Goal: Task Accomplishment & Management: Use online tool/utility

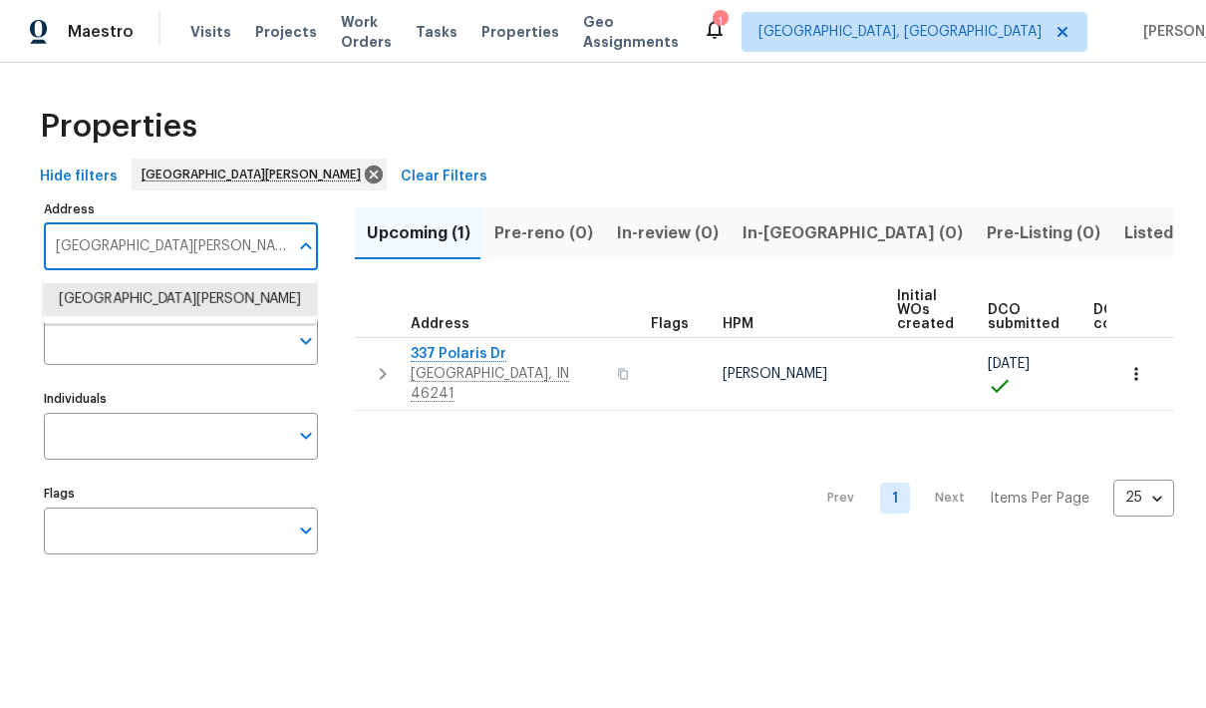
scroll to position [136, 0]
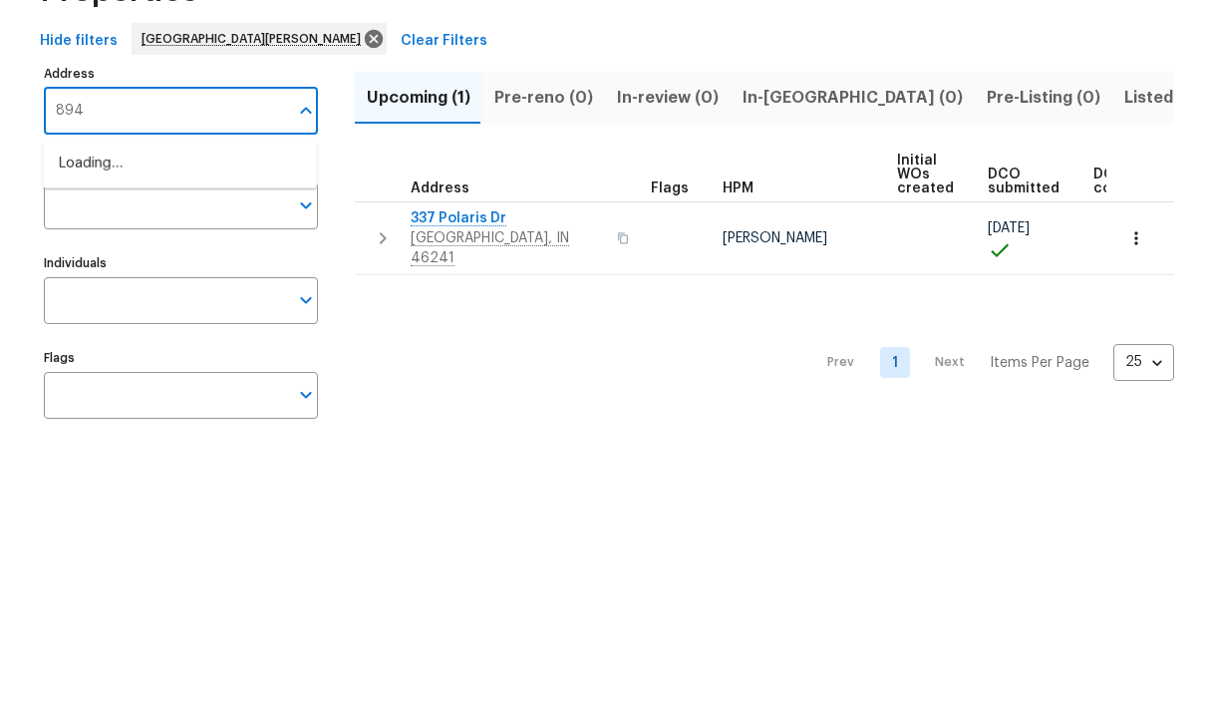
type input "8945"
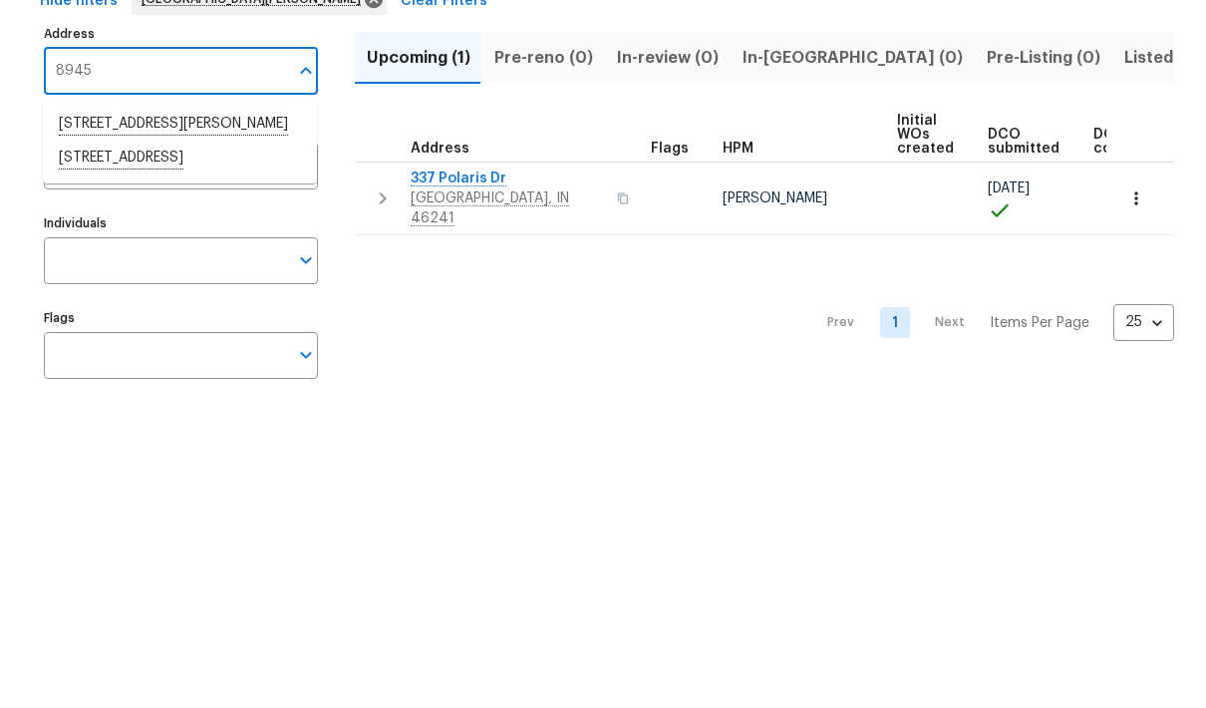
click at [119, 317] on li "[STREET_ADDRESS]" at bounding box center [180, 334] width 274 height 34
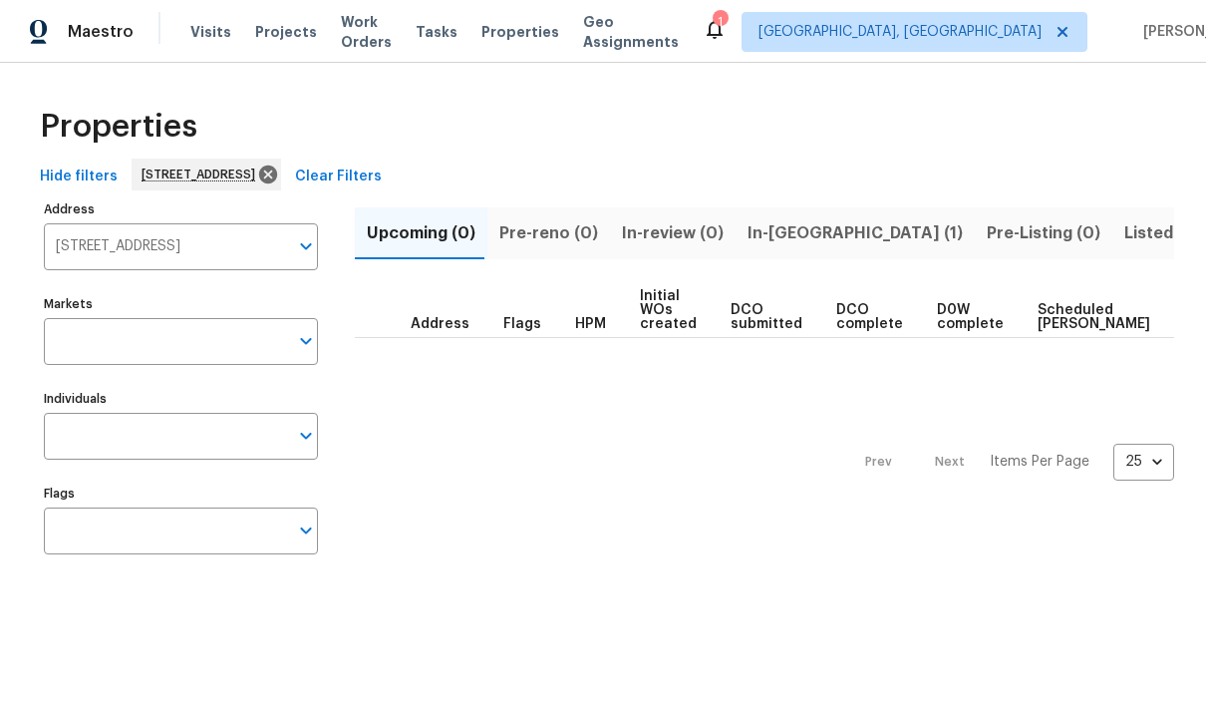
click at [782, 221] on span "In-[GEOGRAPHIC_DATA] (1)" at bounding box center [854, 233] width 215 height 28
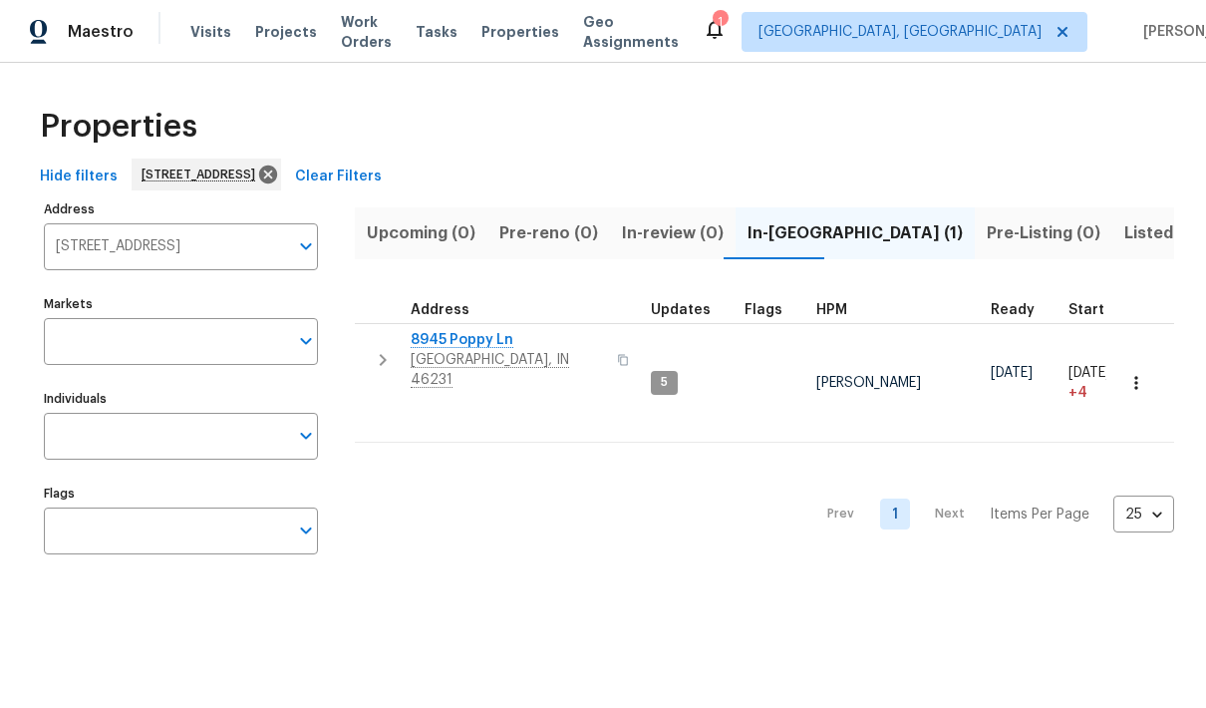
click at [484, 335] on span "8945 Poppy Ln" at bounding box center [508, 340] width 194 height 20
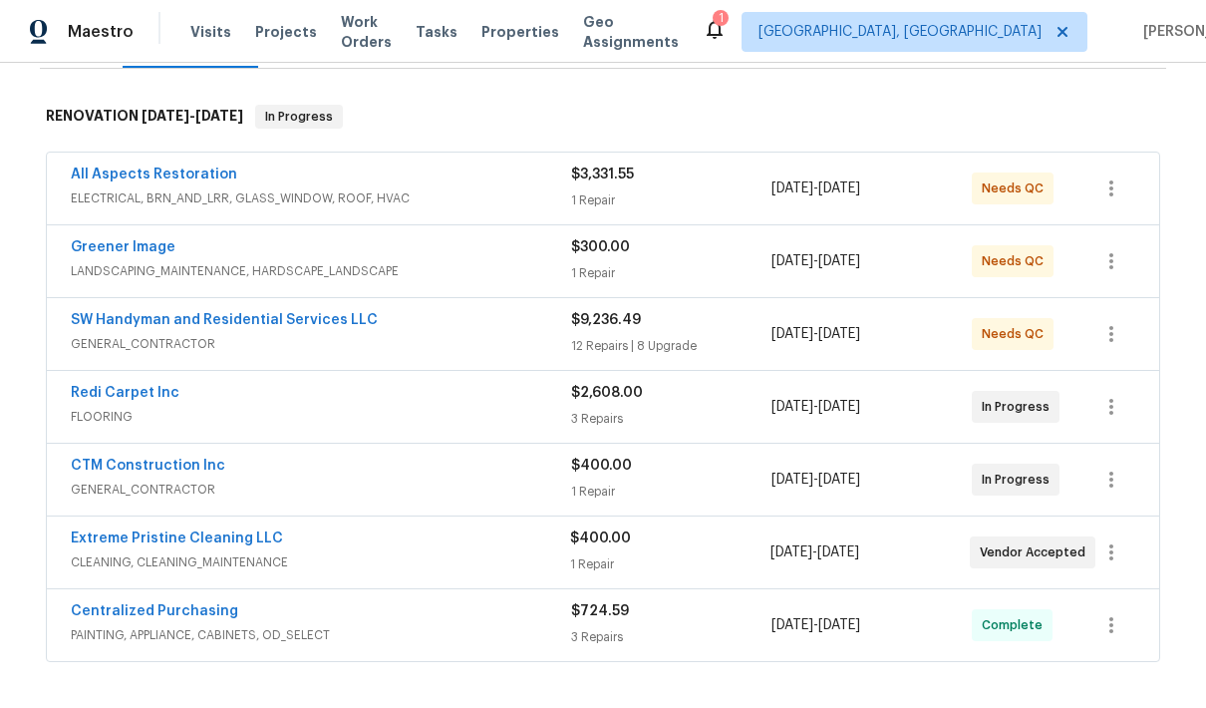
scroll to position [291, 0]
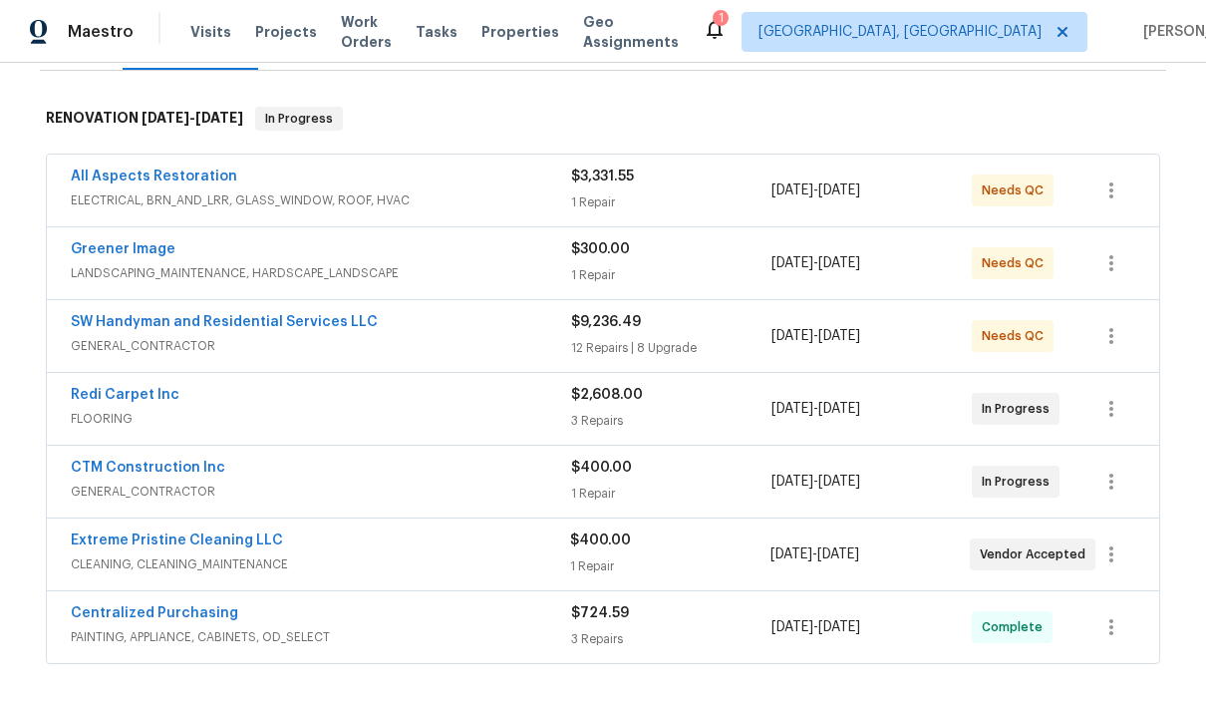
click at [284, 325] on link "SW Handyman and Residential Services LLC" at bounding box center [224, 322] width 307 height 14
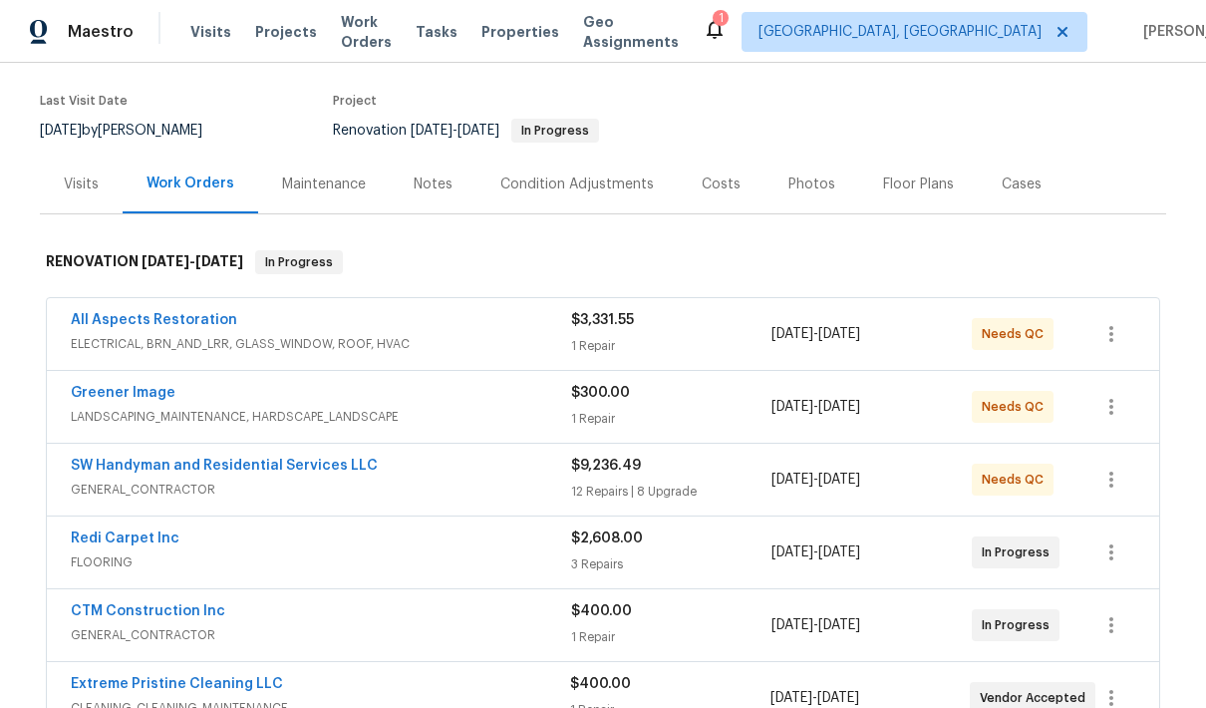
scroll to position [148, 0]
click at [475, 479] on span "GENERAL_CONTRACTOR" at bounding box center [321, 488] width 500 height 20
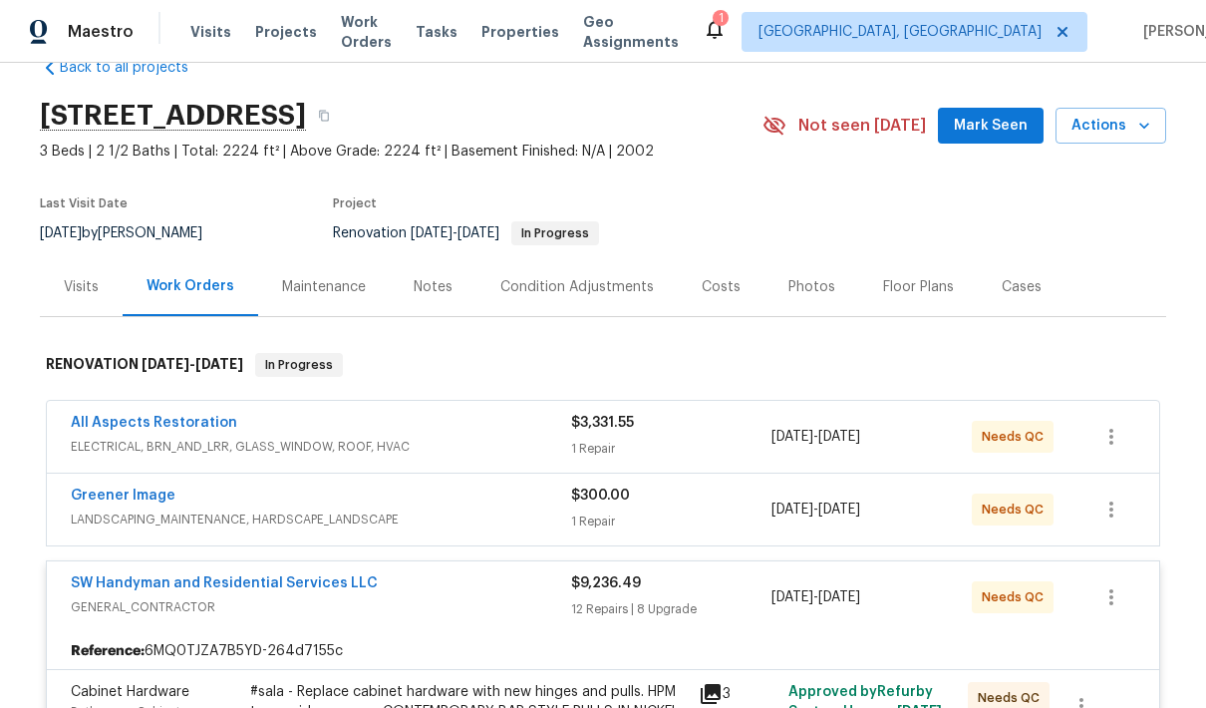
scroll to position [55, 0]
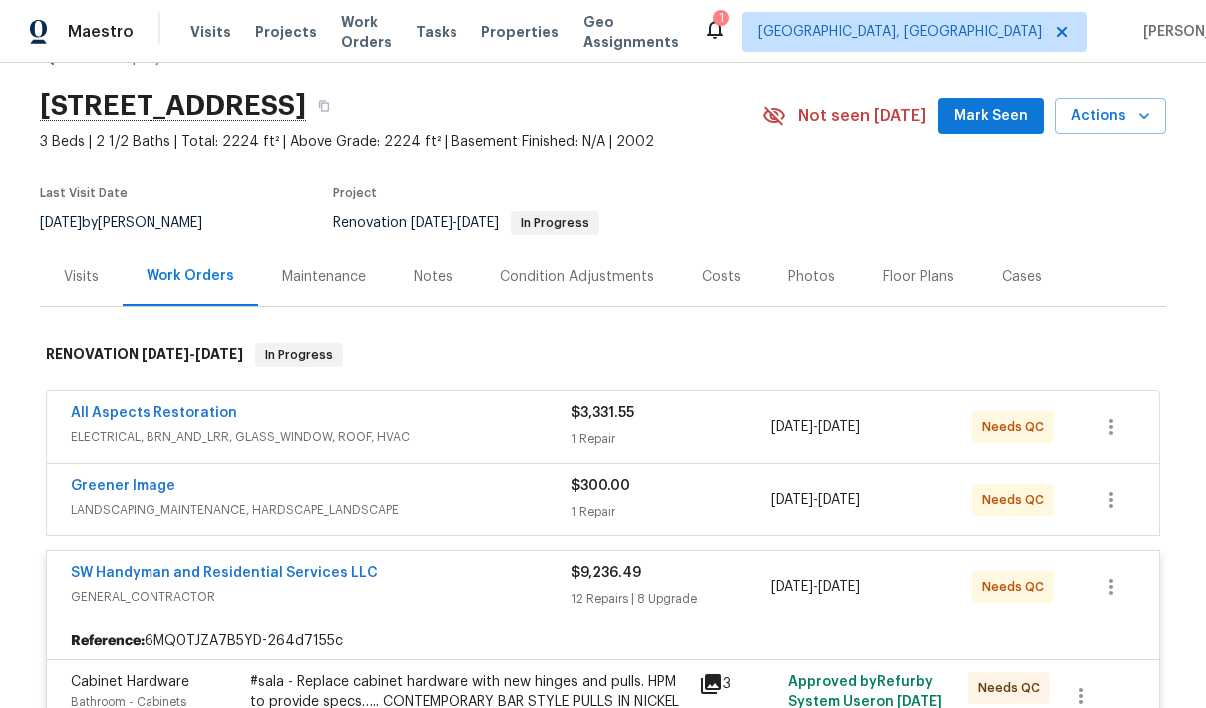
click at [419, 590] on span "GENERAL_CONTRACTOR" at bounding box center [321, 597] width 500 height 20
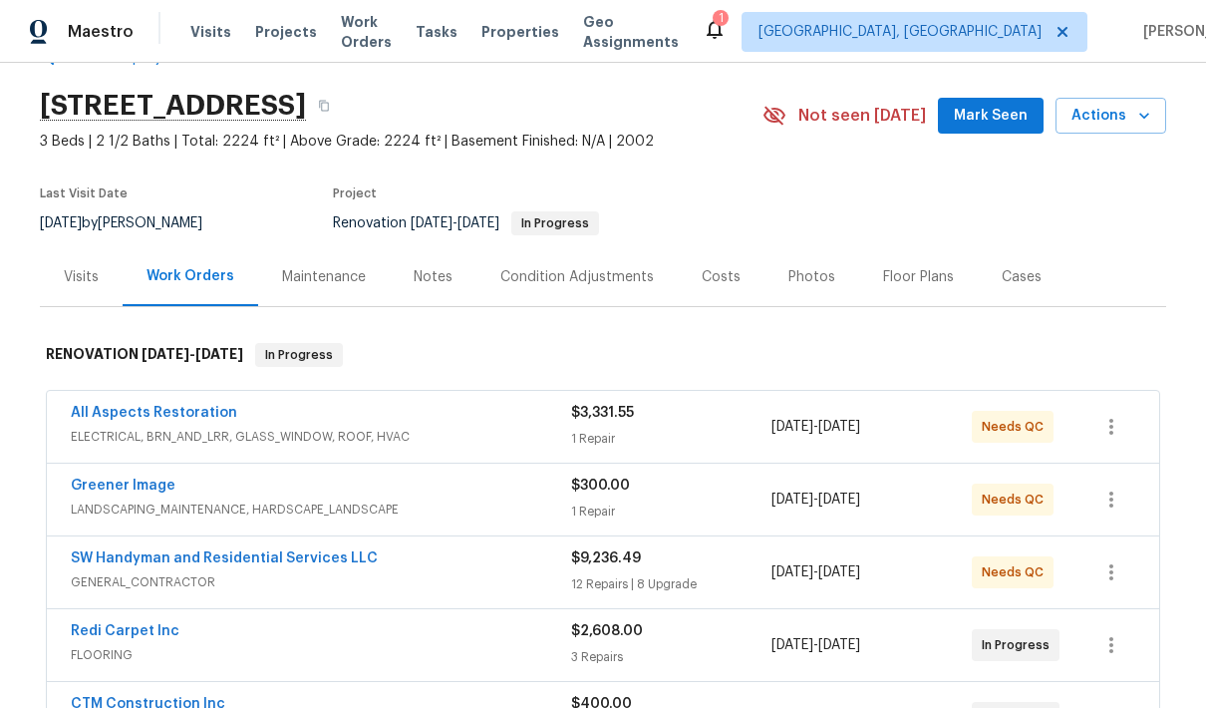
click at [722, 286] on div "Costs" at bounding box center [721, 277] width 39 height 20
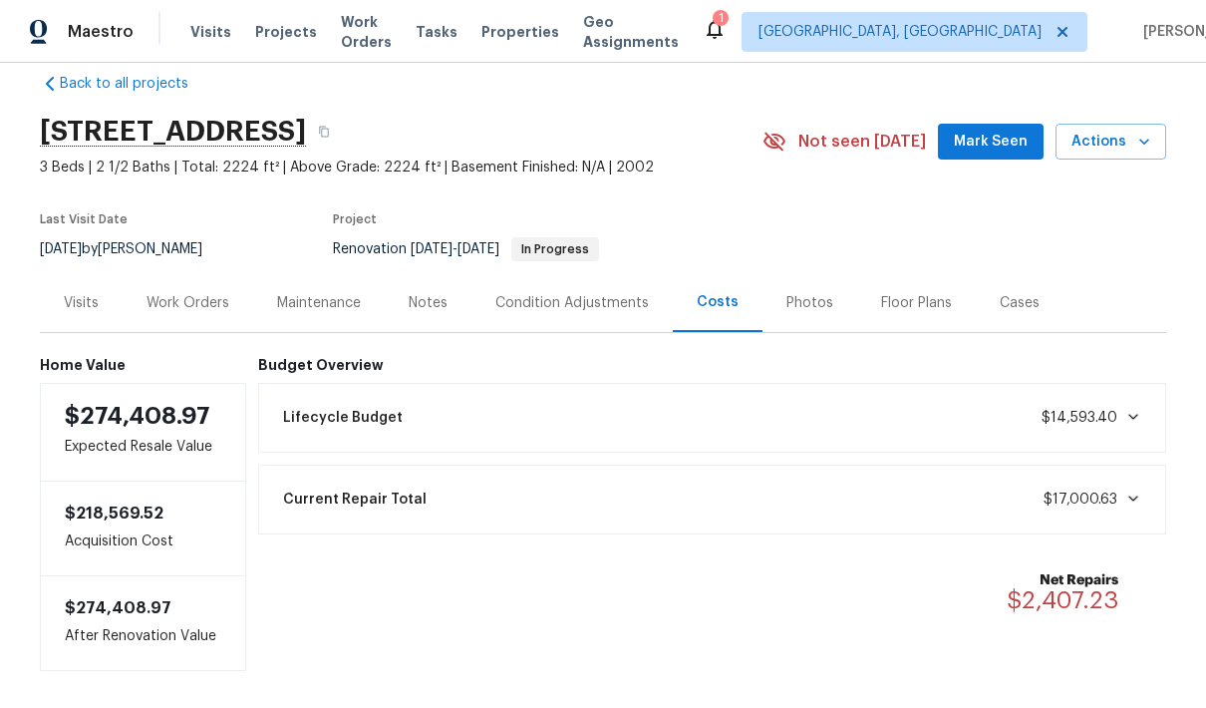
click at [1132, 506] on span "$17,000.63" at bounding box center [1092, 499] width 98 height 20
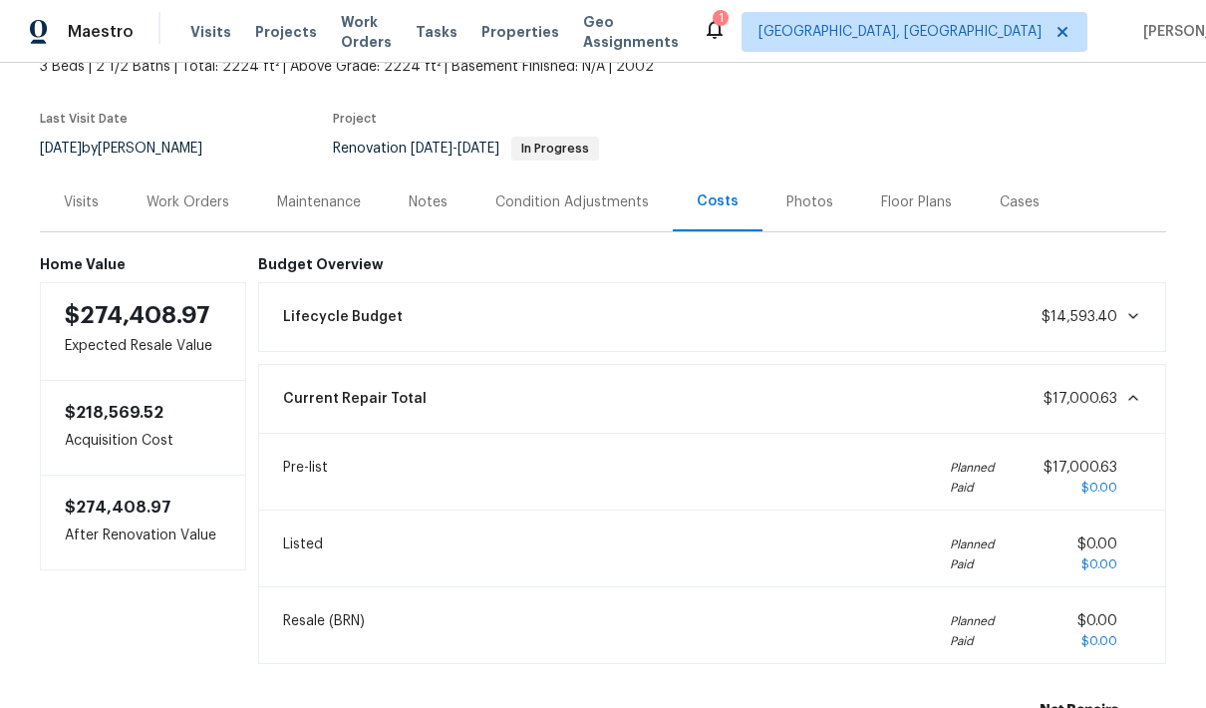
scroll to position [131, 0]
click at [559, 197] on div "Condition Adjustments" at bounding box center [571, 201] width 153 height 20
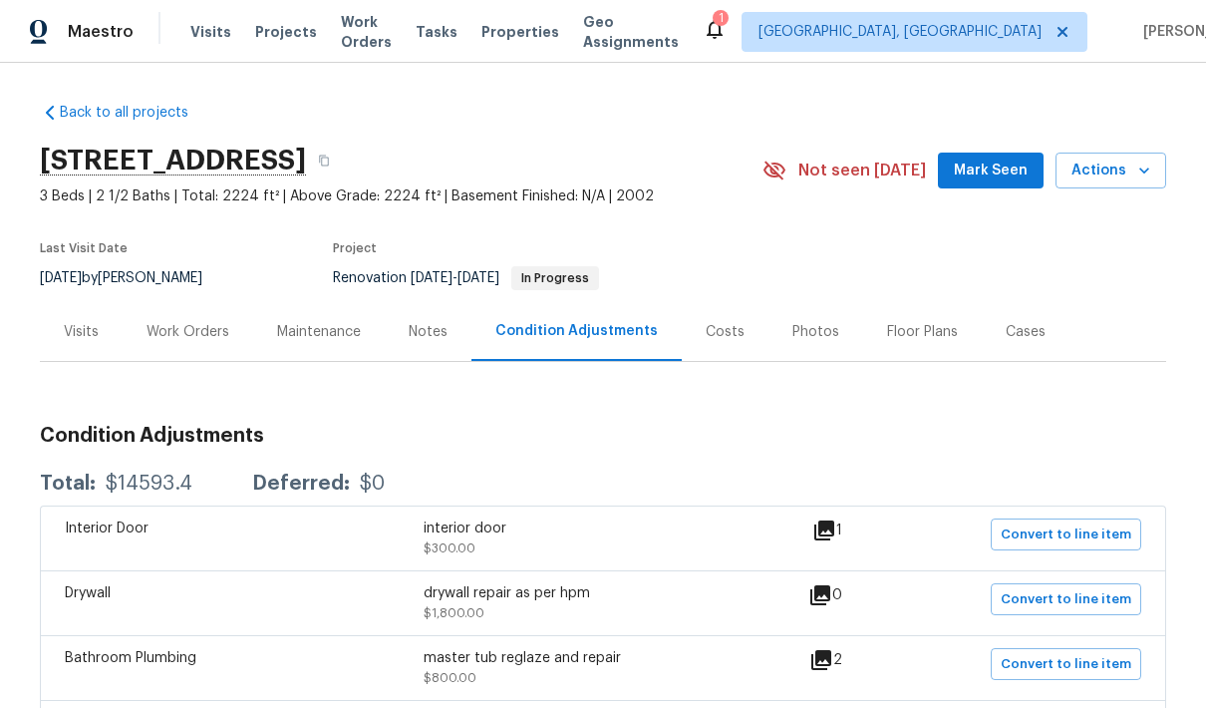
click at [179, 325] on div "Work Orders" at bounding box center [188, 332] width 83 height 20
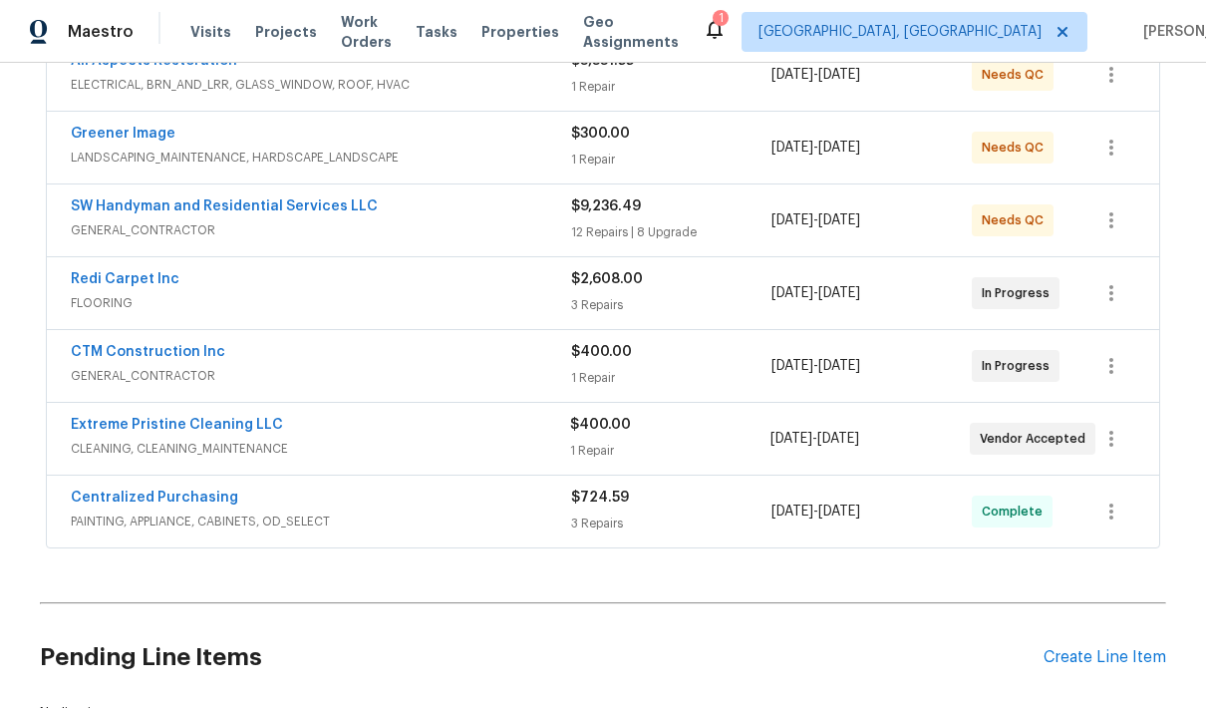
scroll to position [407, 0]
click at [455, 221] on span "GENERAL_CONTRACTOR" at bounding box center [321, 230] width 500 height 20
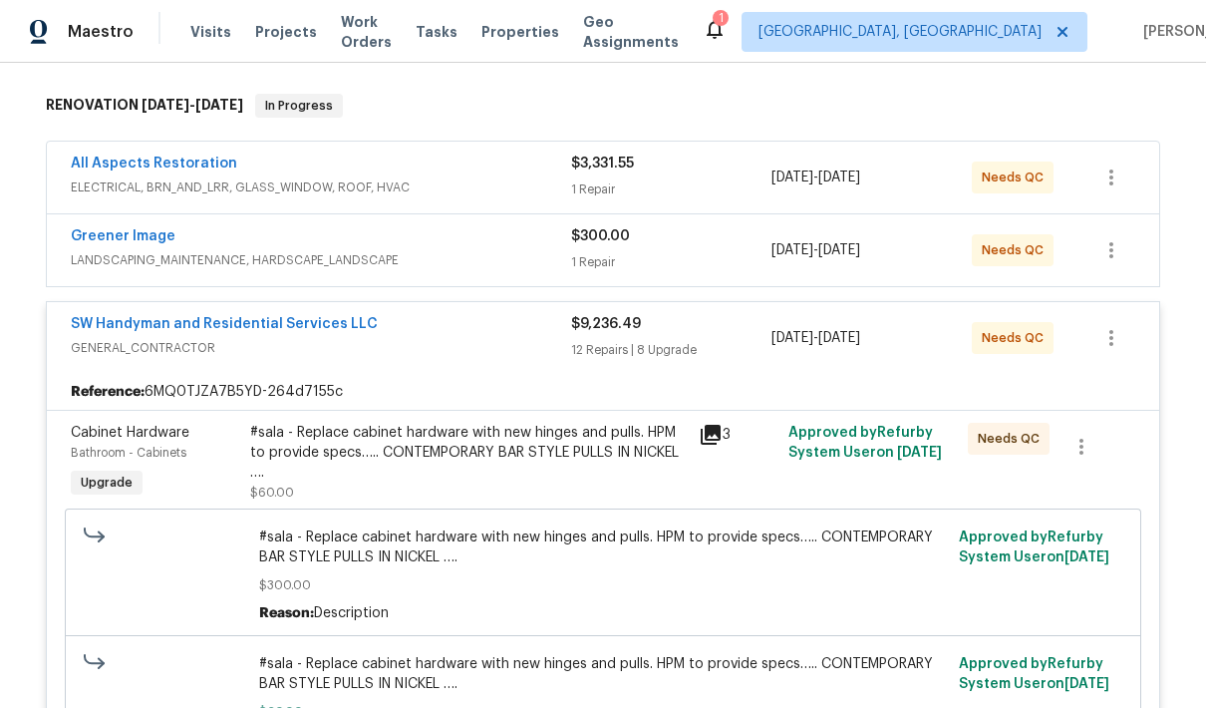
scroll to position [375, 0]
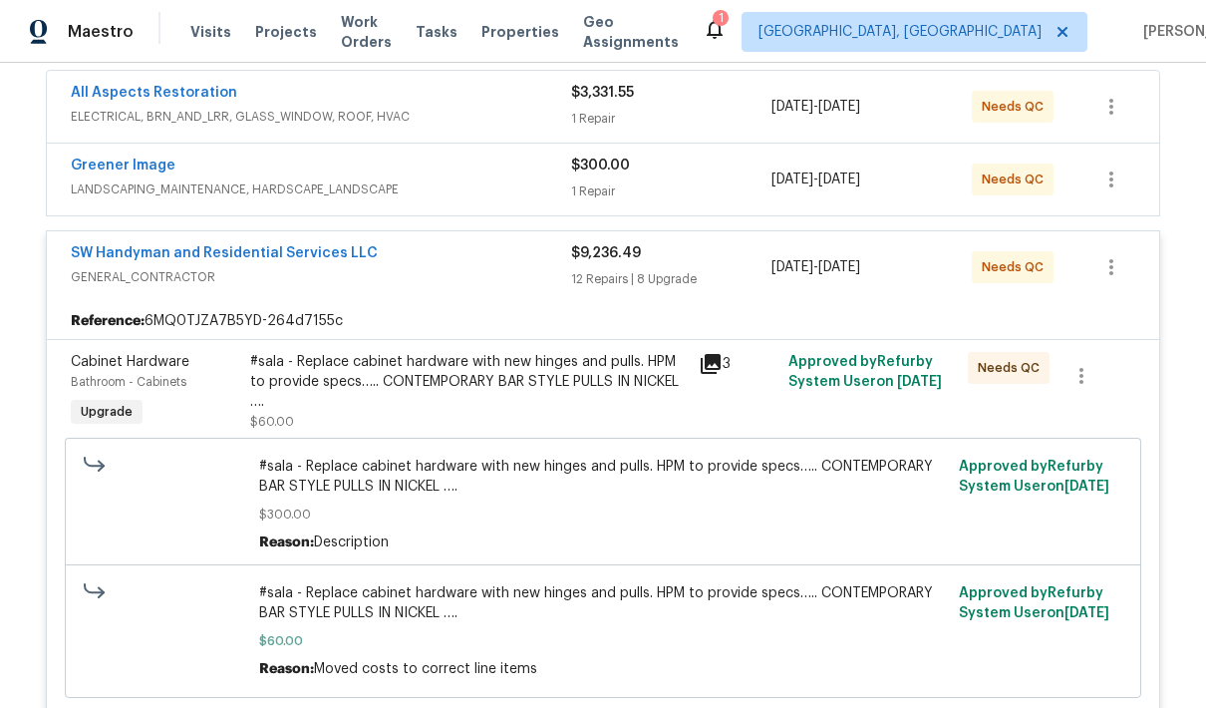
click at [484, 262] on div "SW Handyman and Residential Services LLC" at bounding box center [321, 255] width 500 height 24
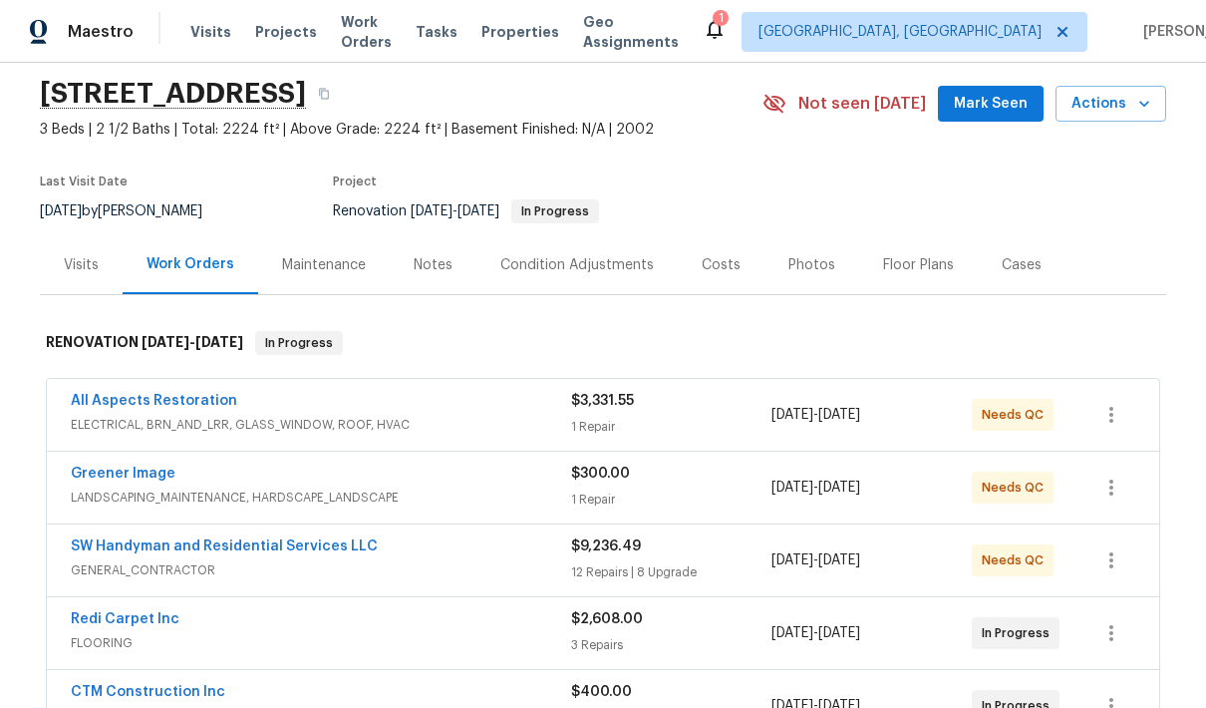
scroll to position [16, 0]
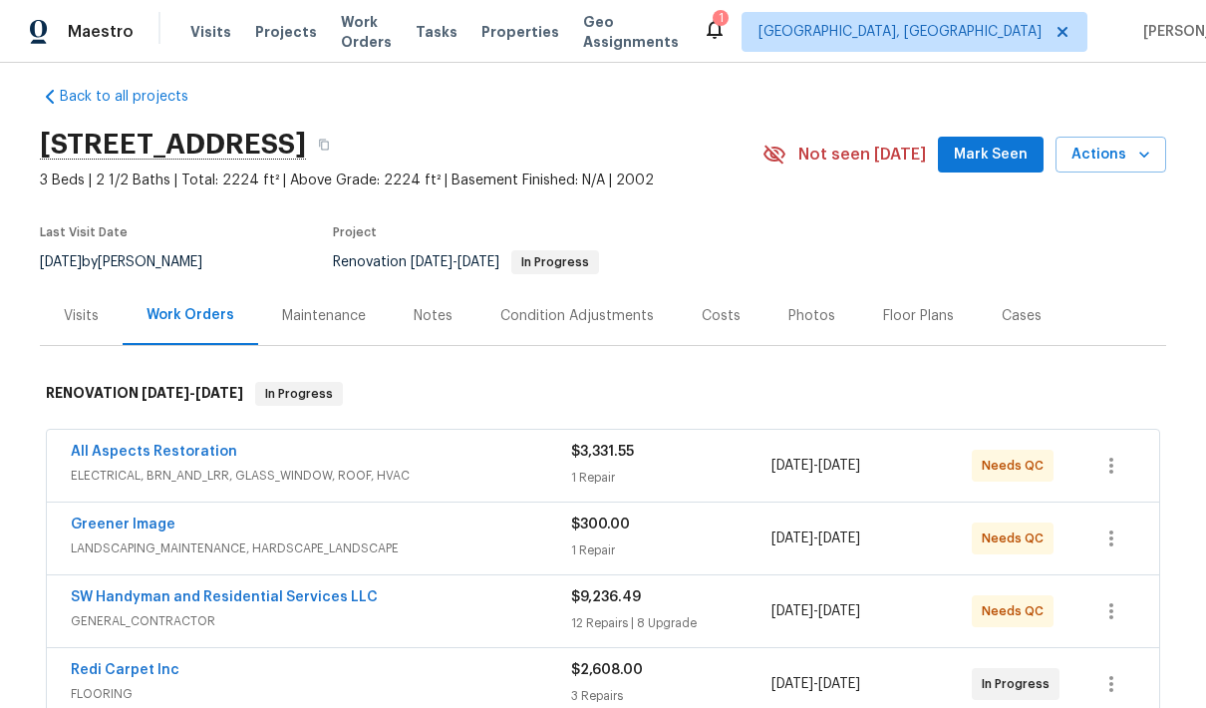
click at [629, 319] on div "Condition Adjustments" at bounding box center [576, 316] width 153 height 20
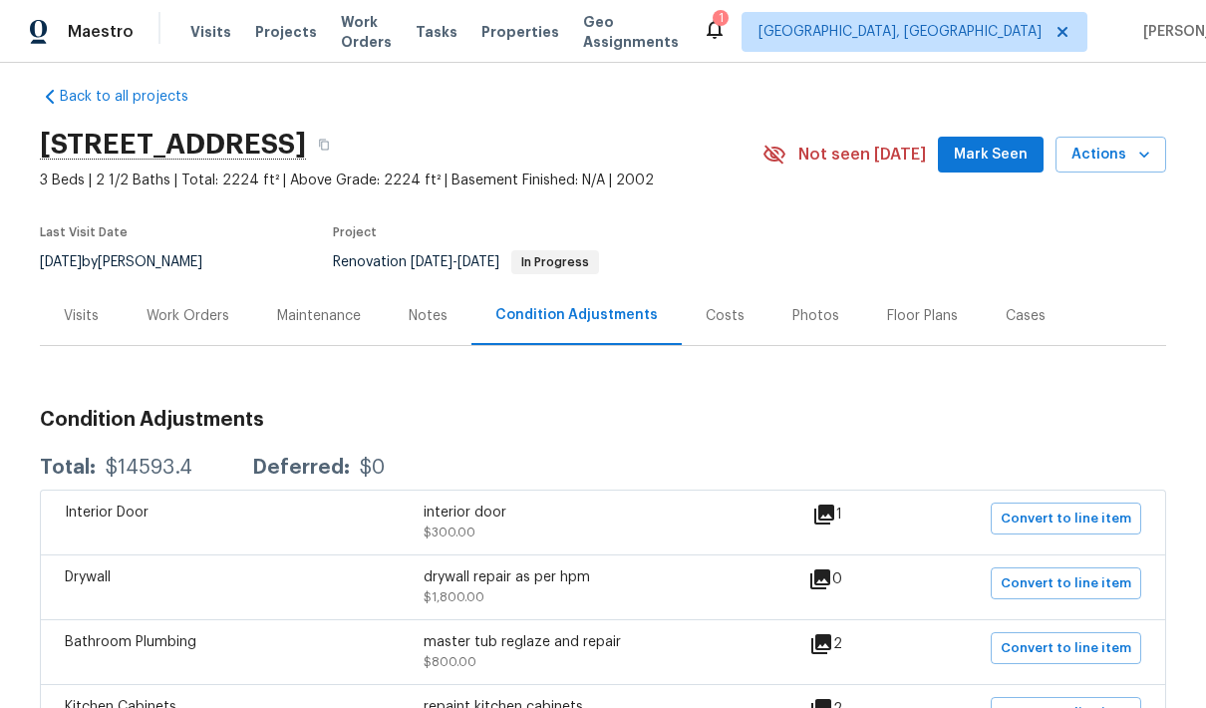
click at [724, 318] on div "Costs" at bounding box center [725, 316] width 39 height 20
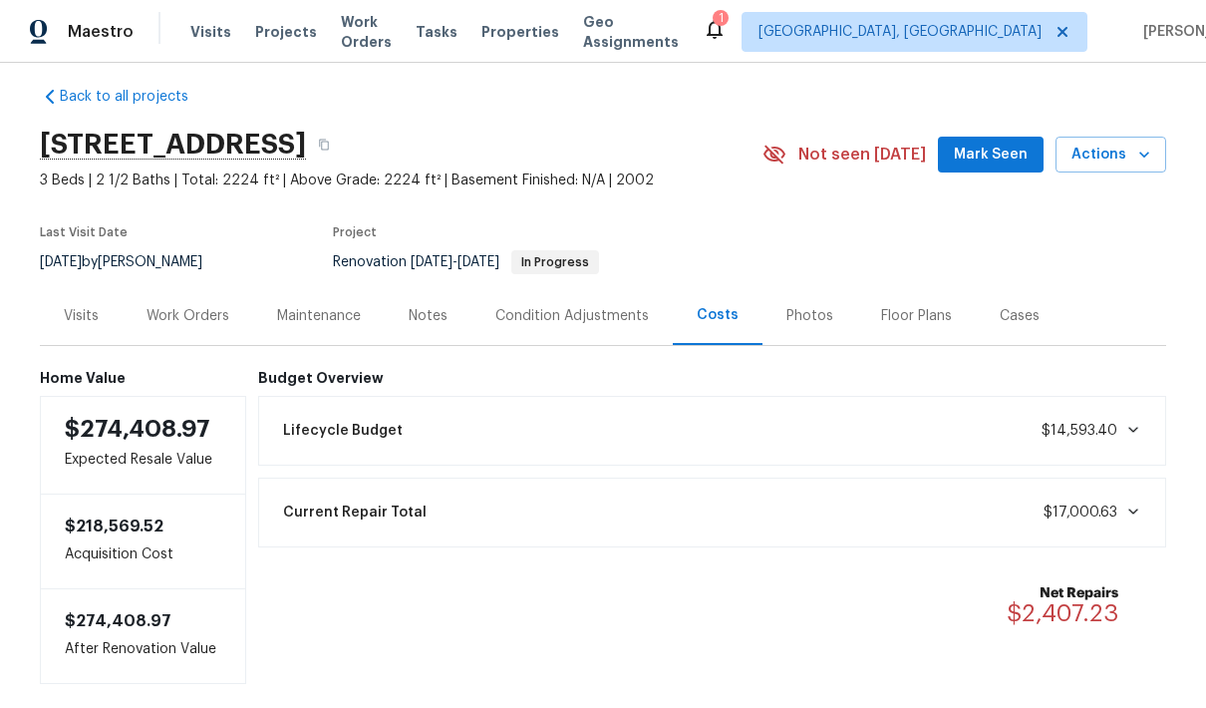
click at [185, 314] on div "Work Orders" at bounding box center [188, 316] width 83 height 20
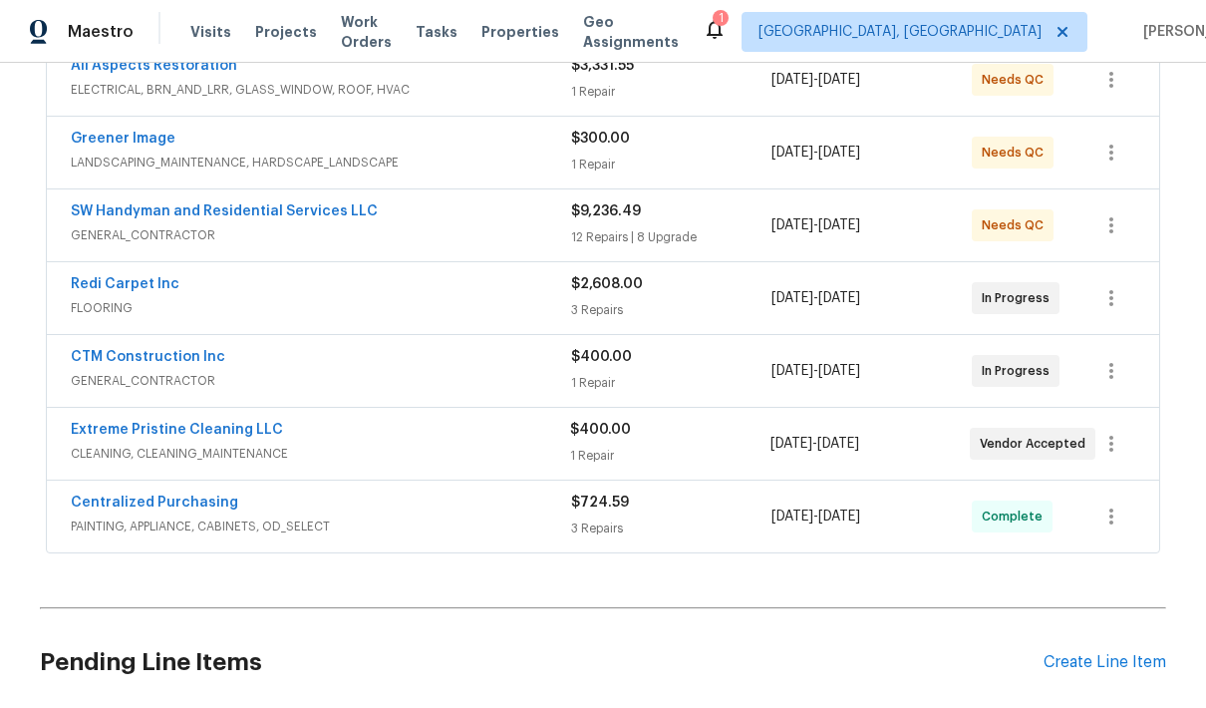
scroll to position [417, 0]
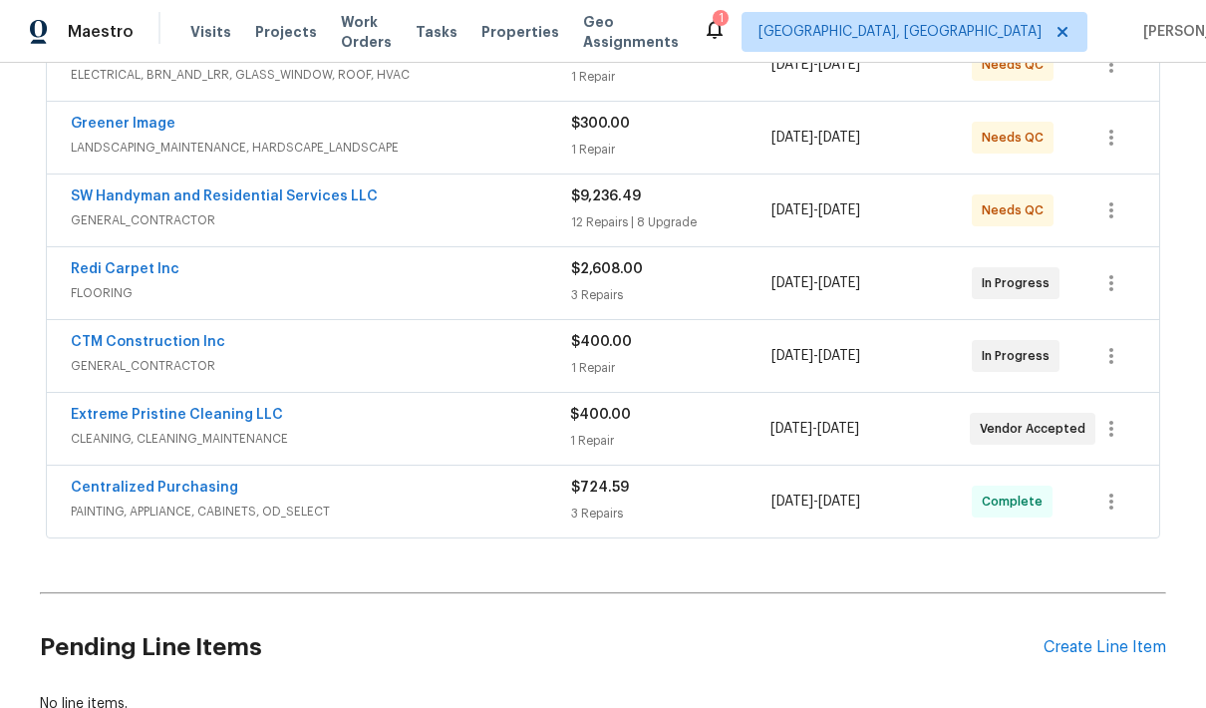
click at [296, 274] on div "Redi Carpet Inc" at bounding box center [321, 271] width 500 height 24
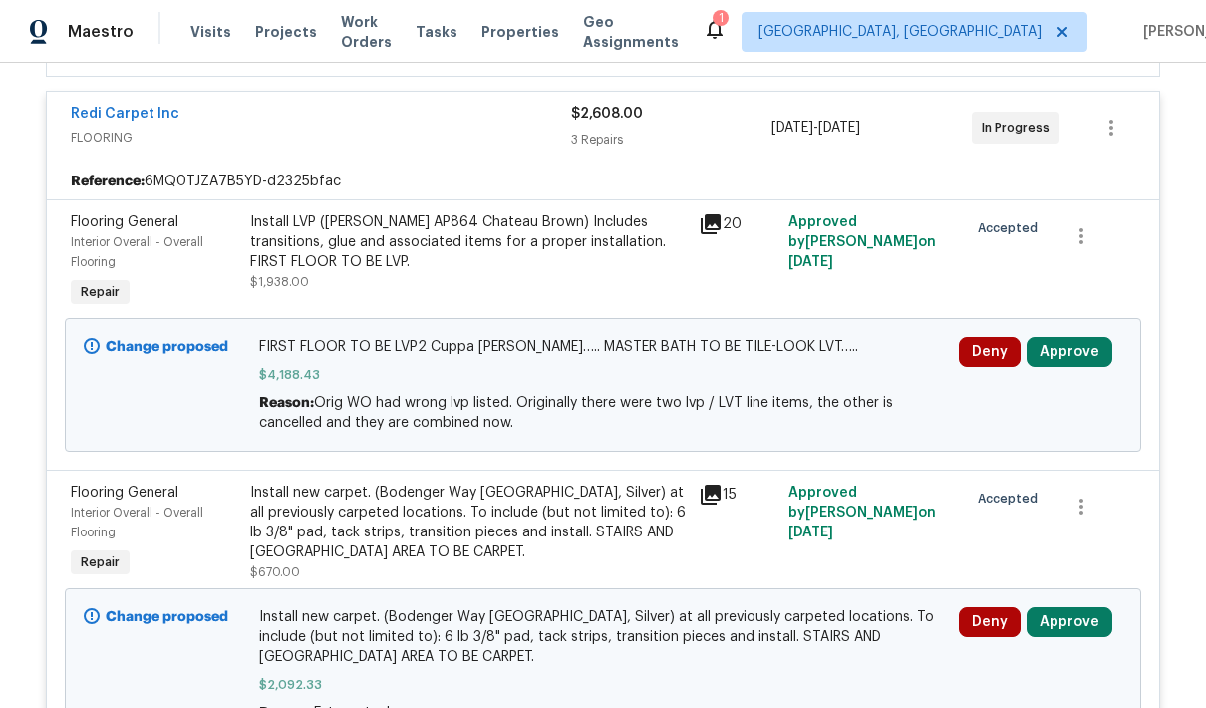
scroll to position [575, 0]
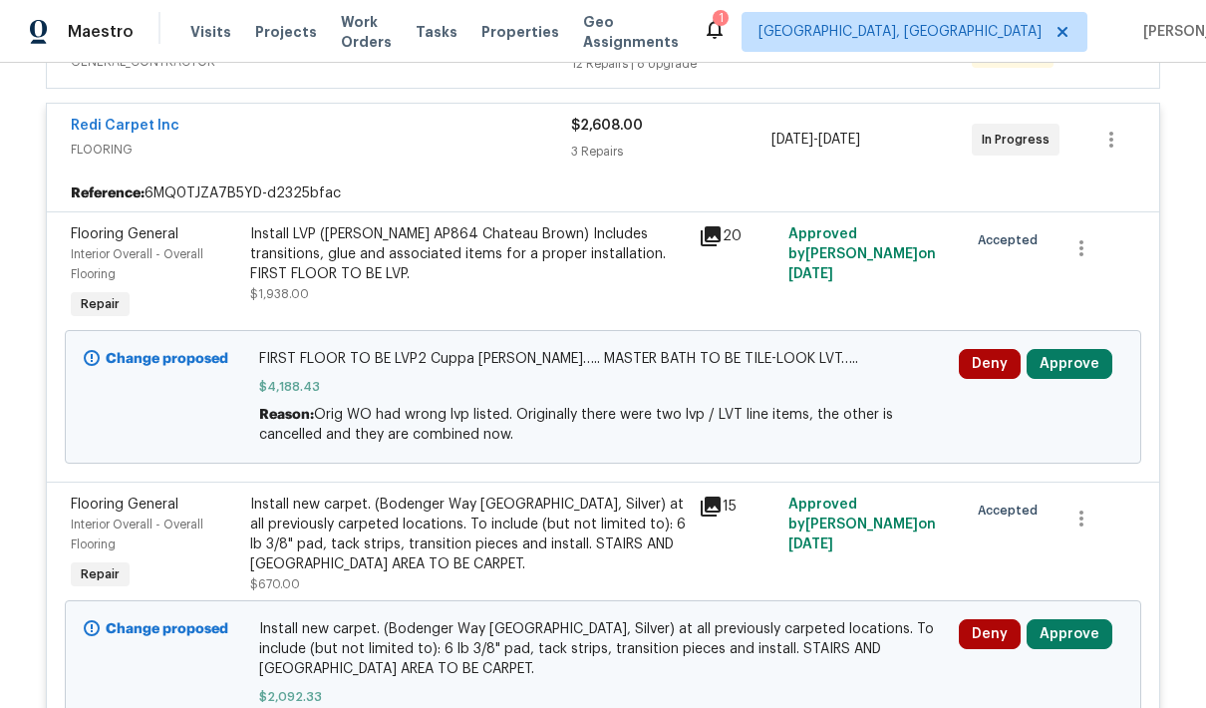
click at [1092, 366] on button "Approve" at bounding box center [1070, 364] width 86 height 30
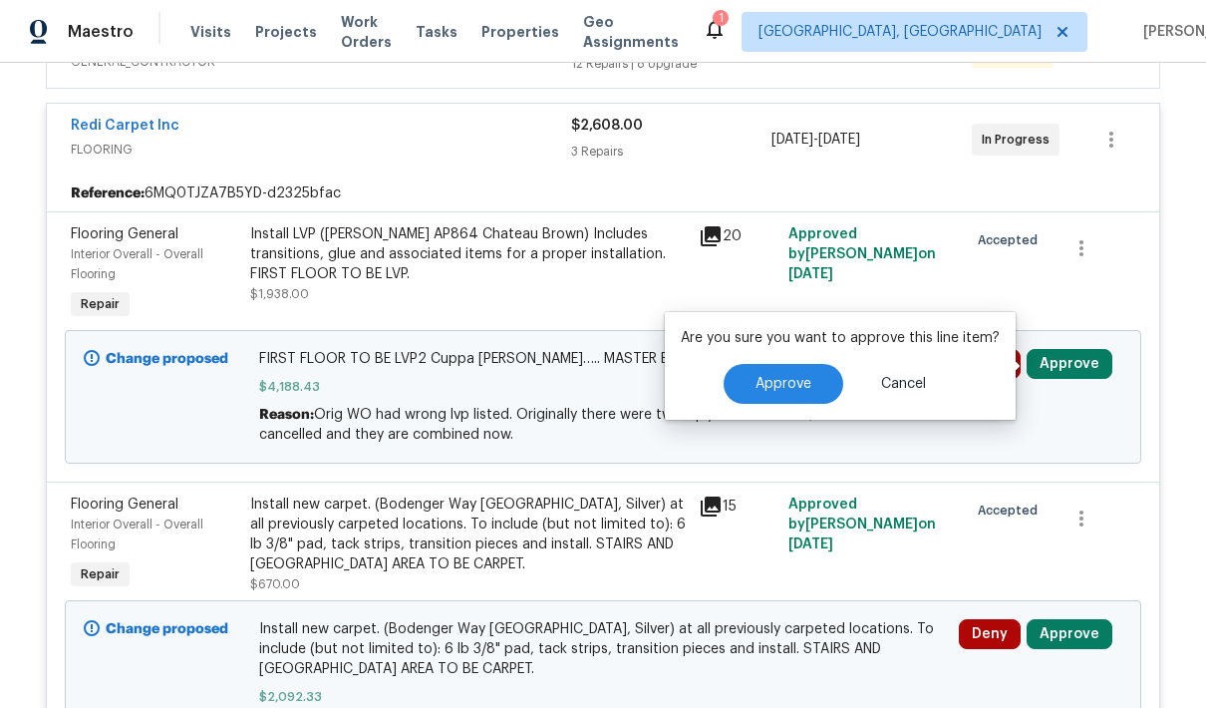
click at [786, 385] on span "Approve" at bounding box center [783, 384] width 56 height 15
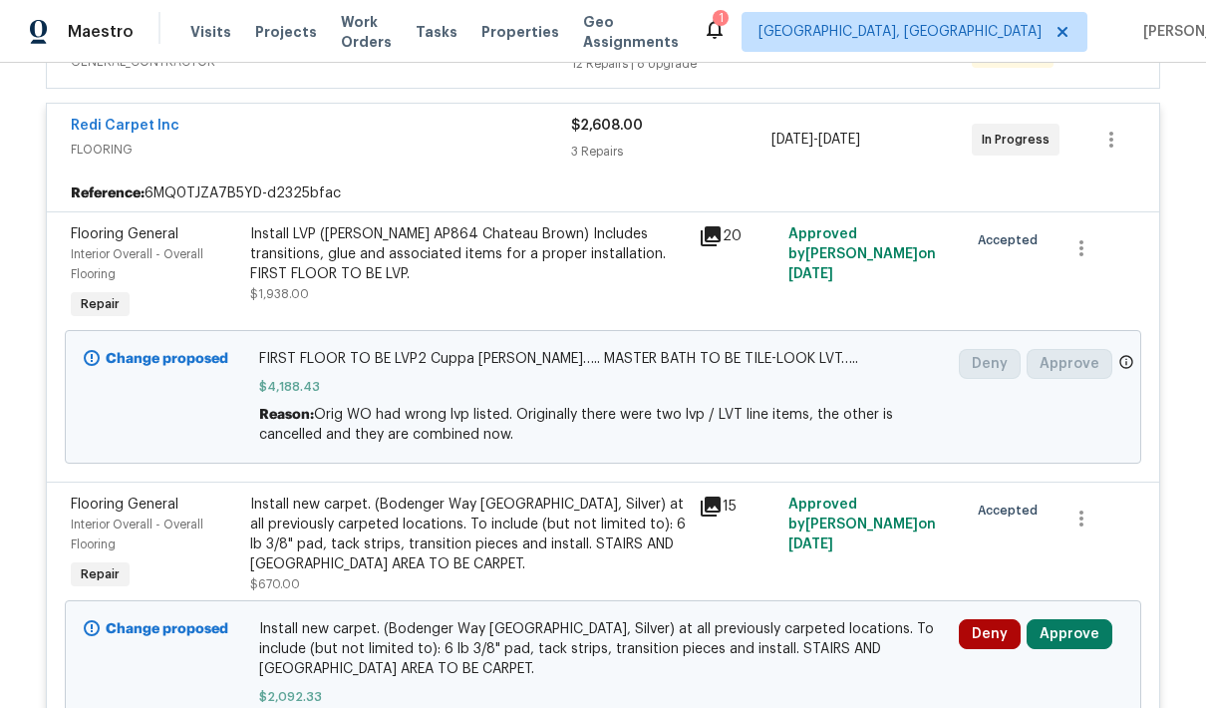
scroll to position [554, 0]
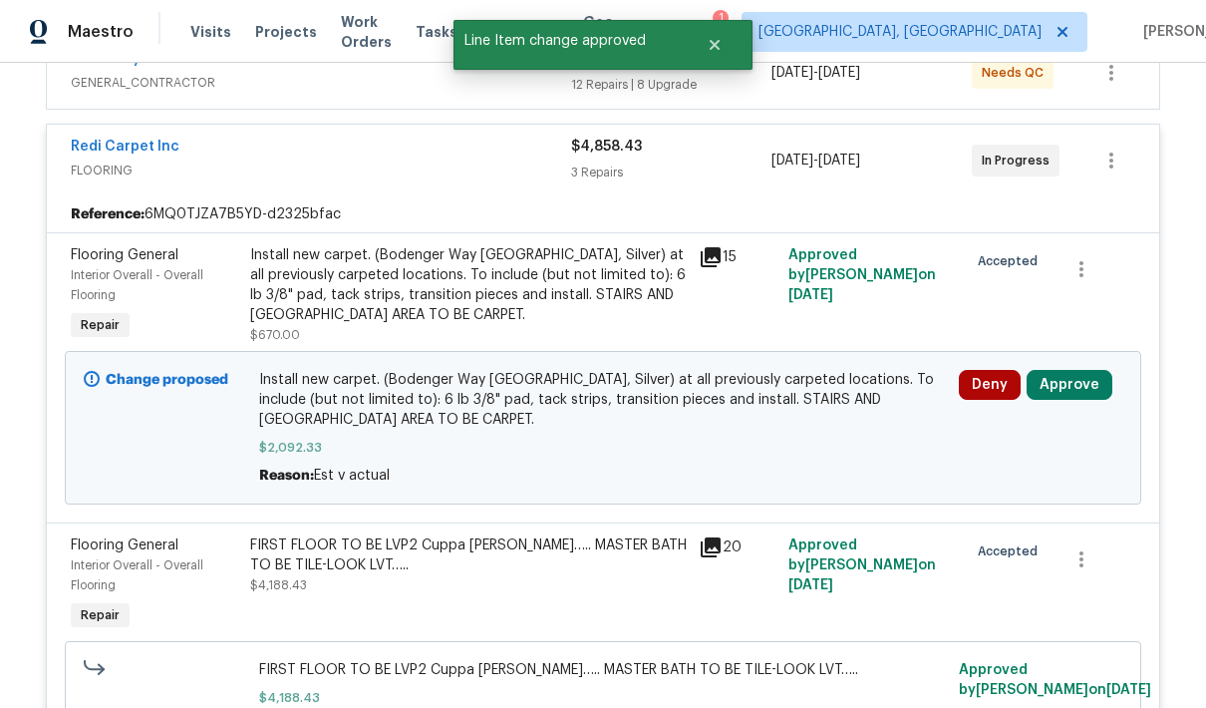
click at [1079, 386] on button "Approve" at bounding box center [1070, 385] width 86 height 30
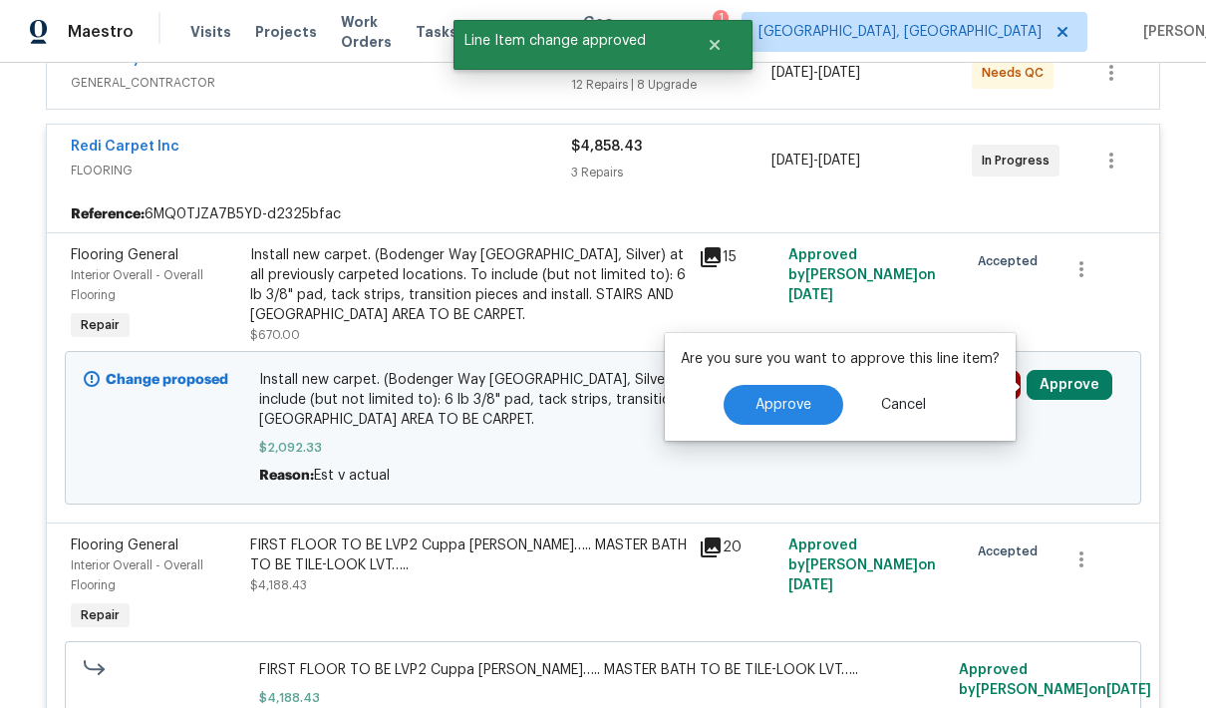
click at [810, 418] on button "Approve" at bounding box center [784, 405] width 120 height 40
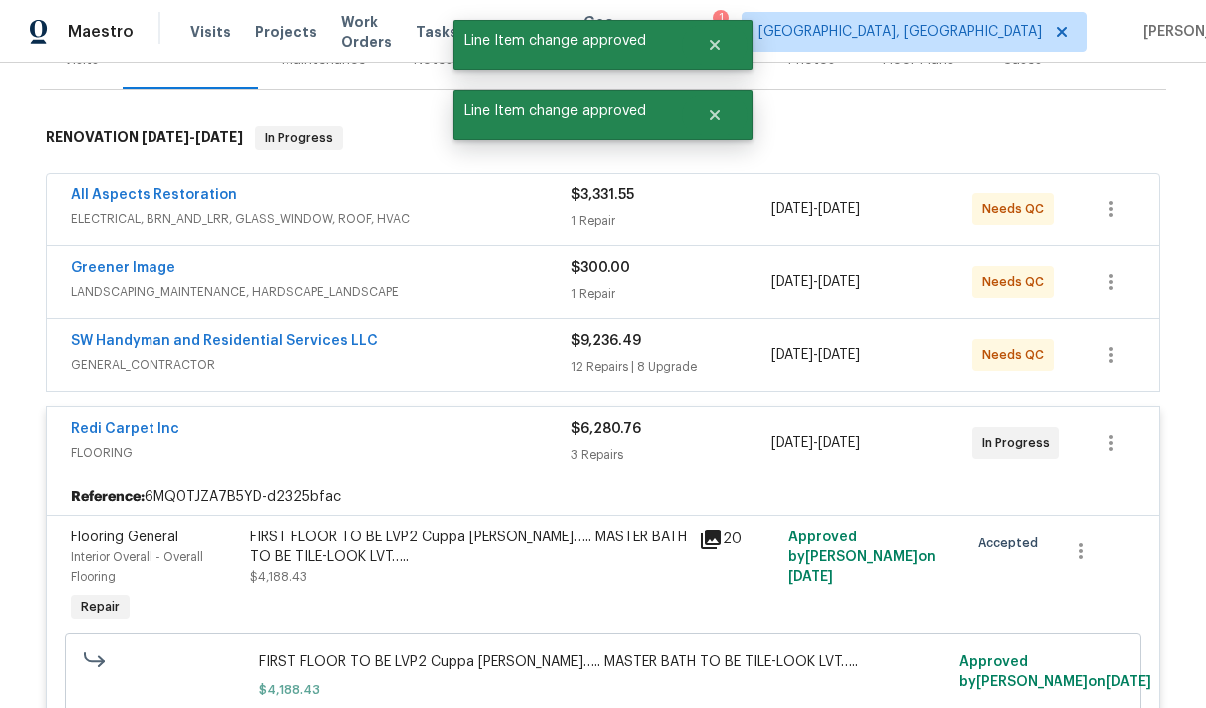
scroll to position [249, 0]
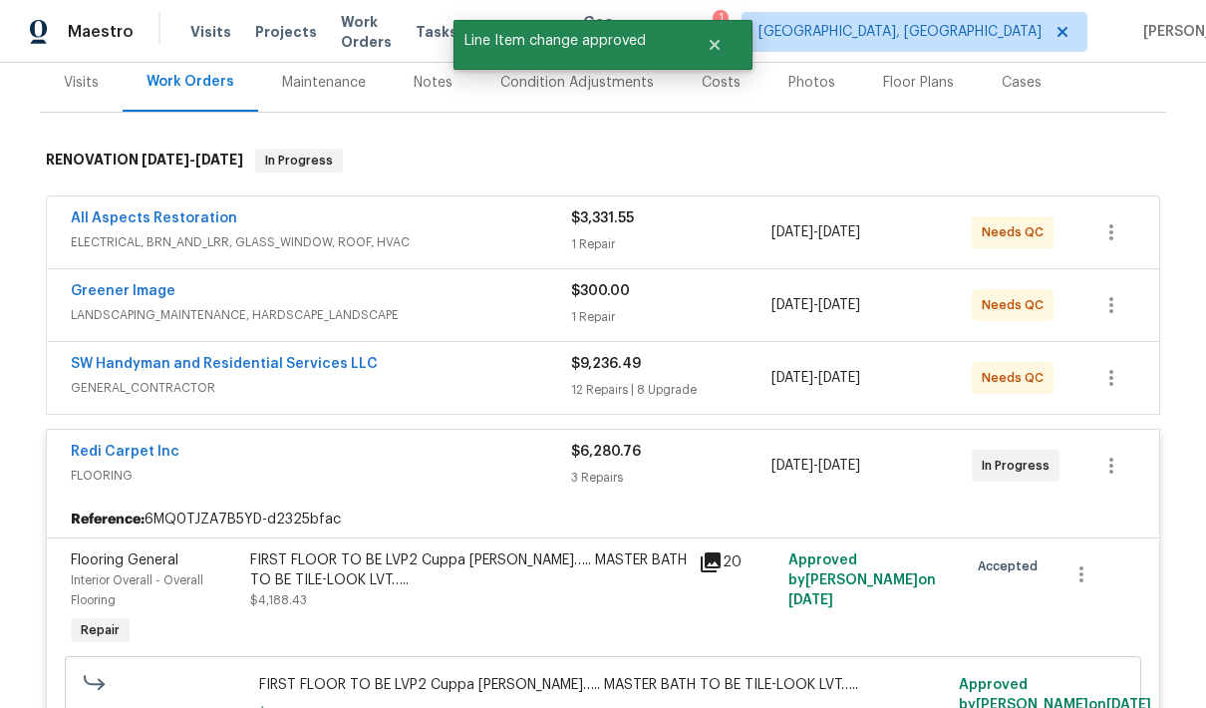
click at [280, 465] on span "FLOORING" at bounding box center [321, 475] width 500 height 20
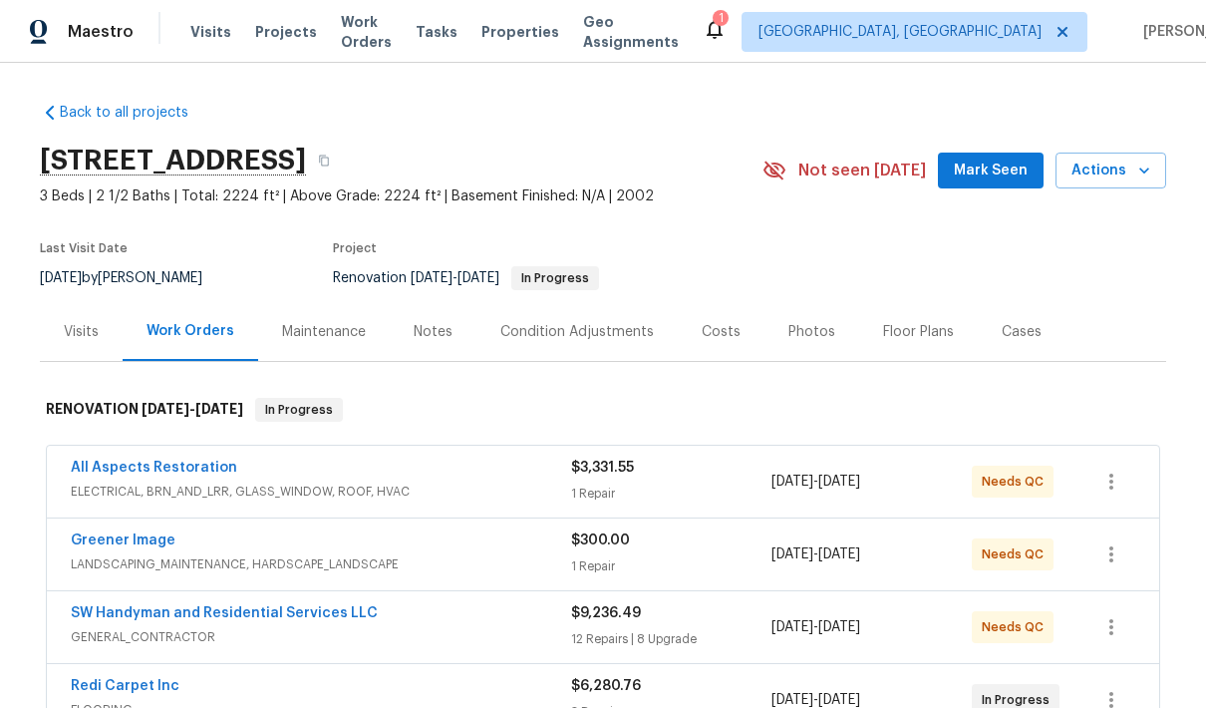
scroll to position [0, 0]
click at [720, 326] on div "Costs" at bounding box center [721, 332] width 39 height 20
